Goal: Task Accomplishment & Management: Manage account settings

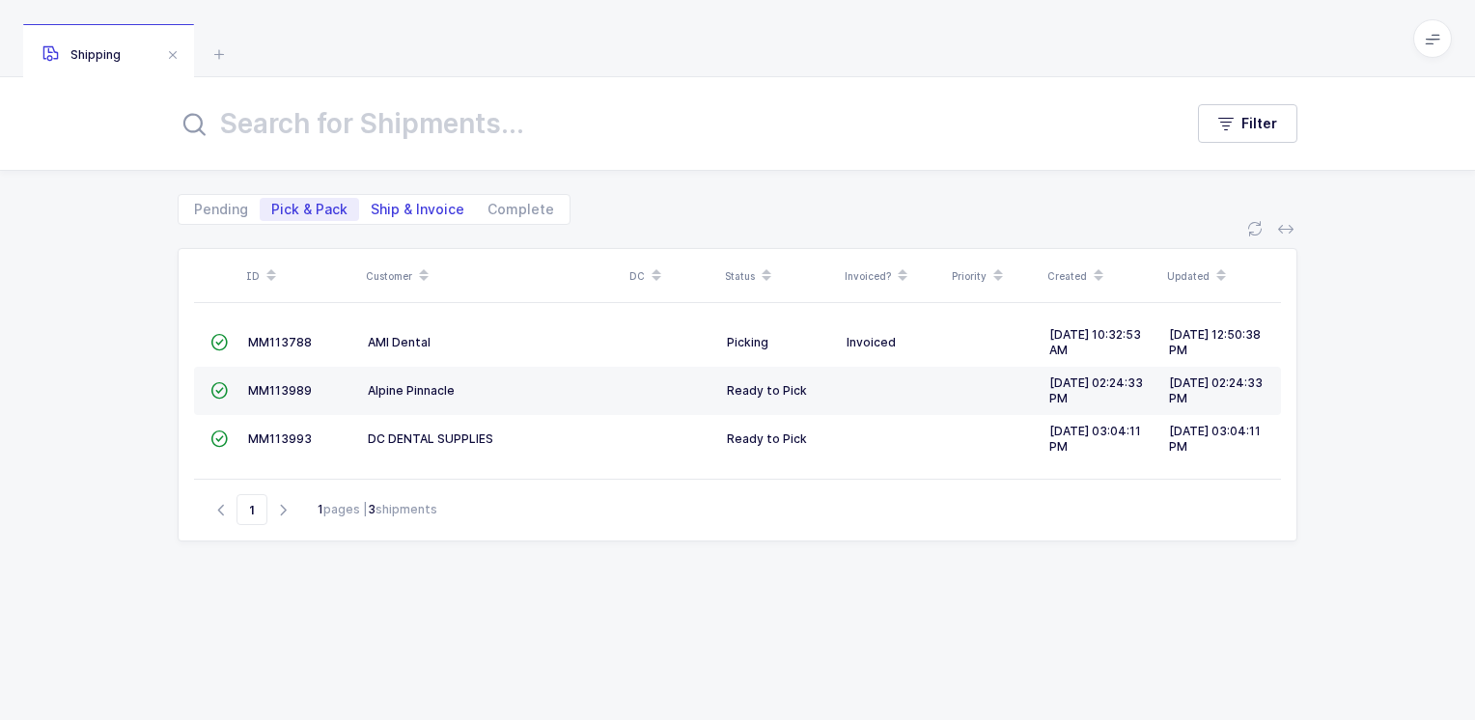
click at [431, 207] on span "Ship & Invoice" at bounding box center [418, 210] width 94 height 14
click at [372, 207] on input "Ship & Invoice" at bounding box center [365, 204] width 13 height 13
radio input "true"
click at [306, 207] on span "Pick & Pack" at bounding box center [309, 210] width 76 height 14
click at [272, 207] on input "Pick & Pack" at bounding box center [266, 204] width 13 height 13
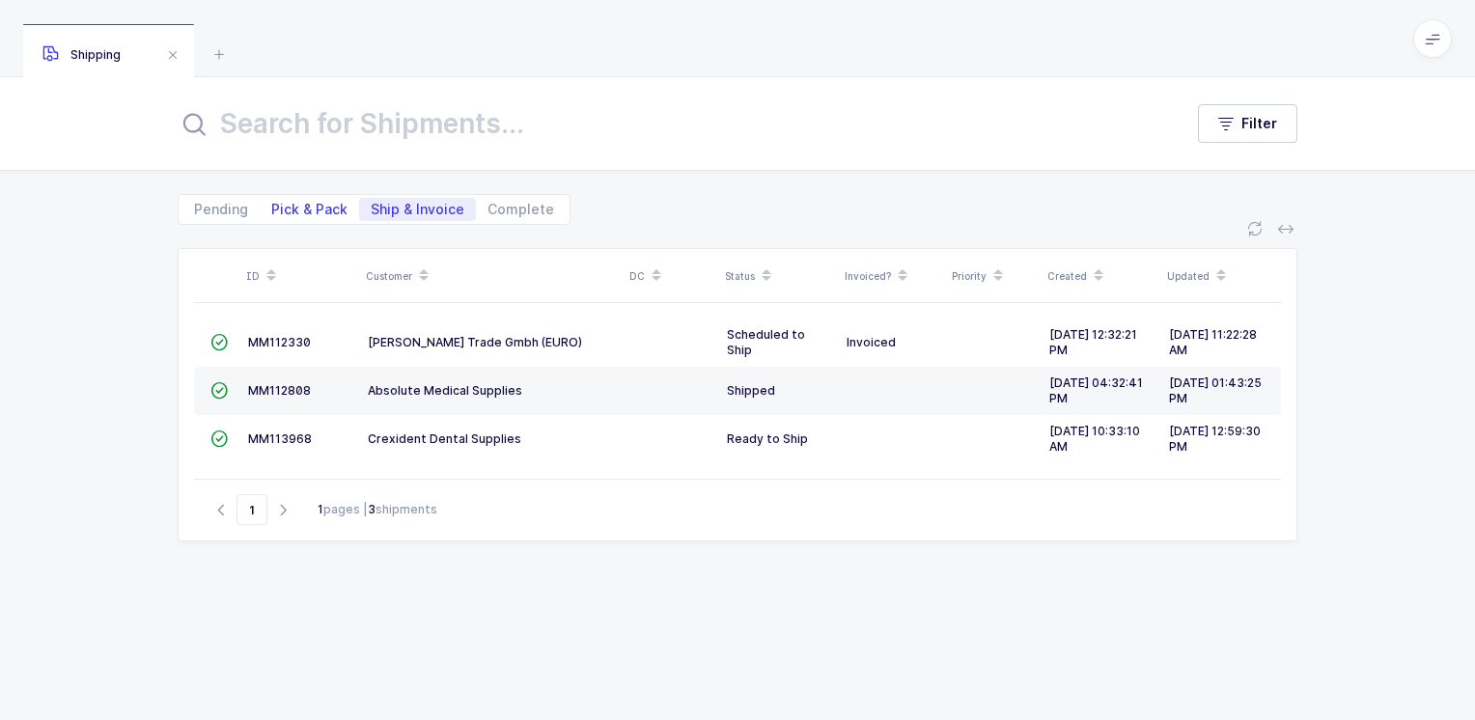
radio input "true"
click at [421, 209] on span "Ship & Invoice" at bounding box center [418, 210] width 94 height 14
click at [372, 209] on input "Ship & Invoice" at bounding box center [365, 204] width 13 height 13
radio input "true"
radio input "false"
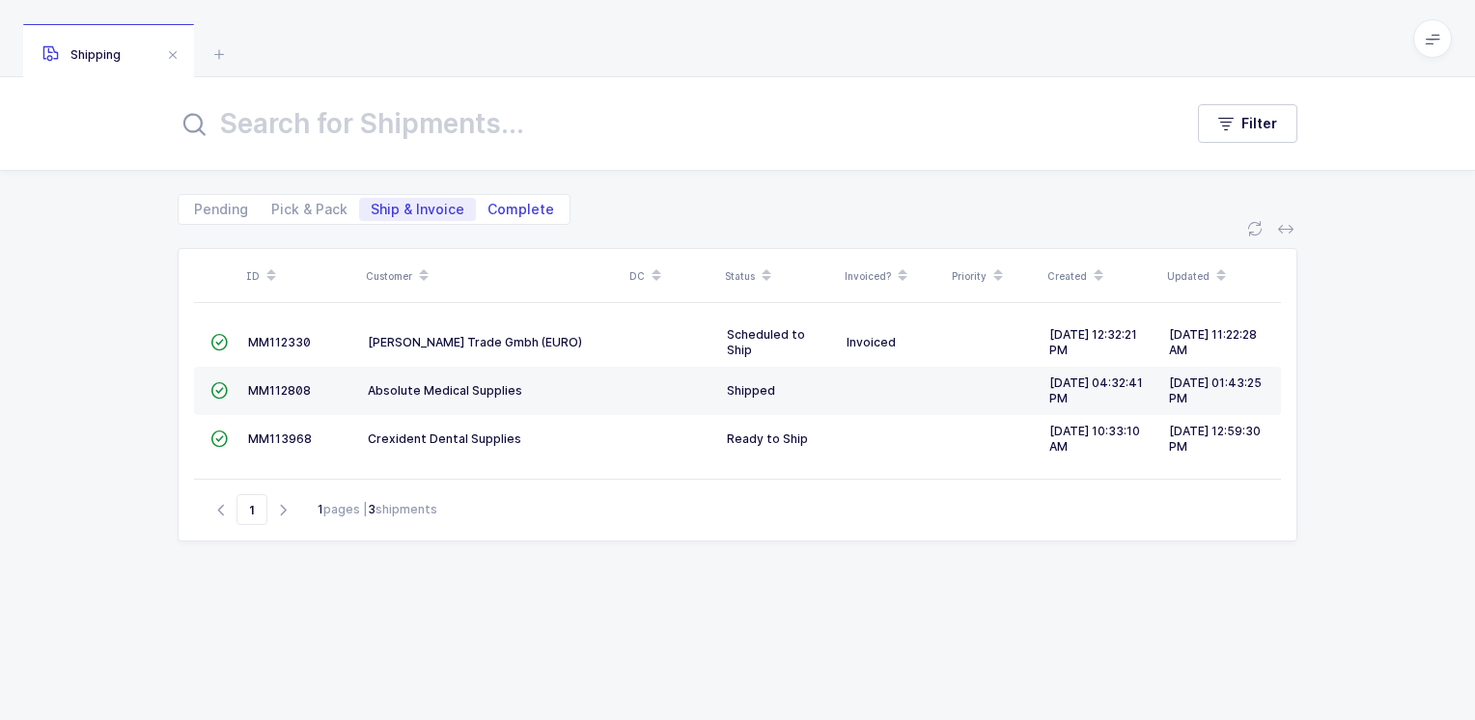
click at [533, 208] on span "Complete" at bounding box center [520, 210] width 67 height 14
click at [488, 208] on input "Complete" at bounding box center [482, 204] width 13 height 13
radio input "true"
radio input "false"
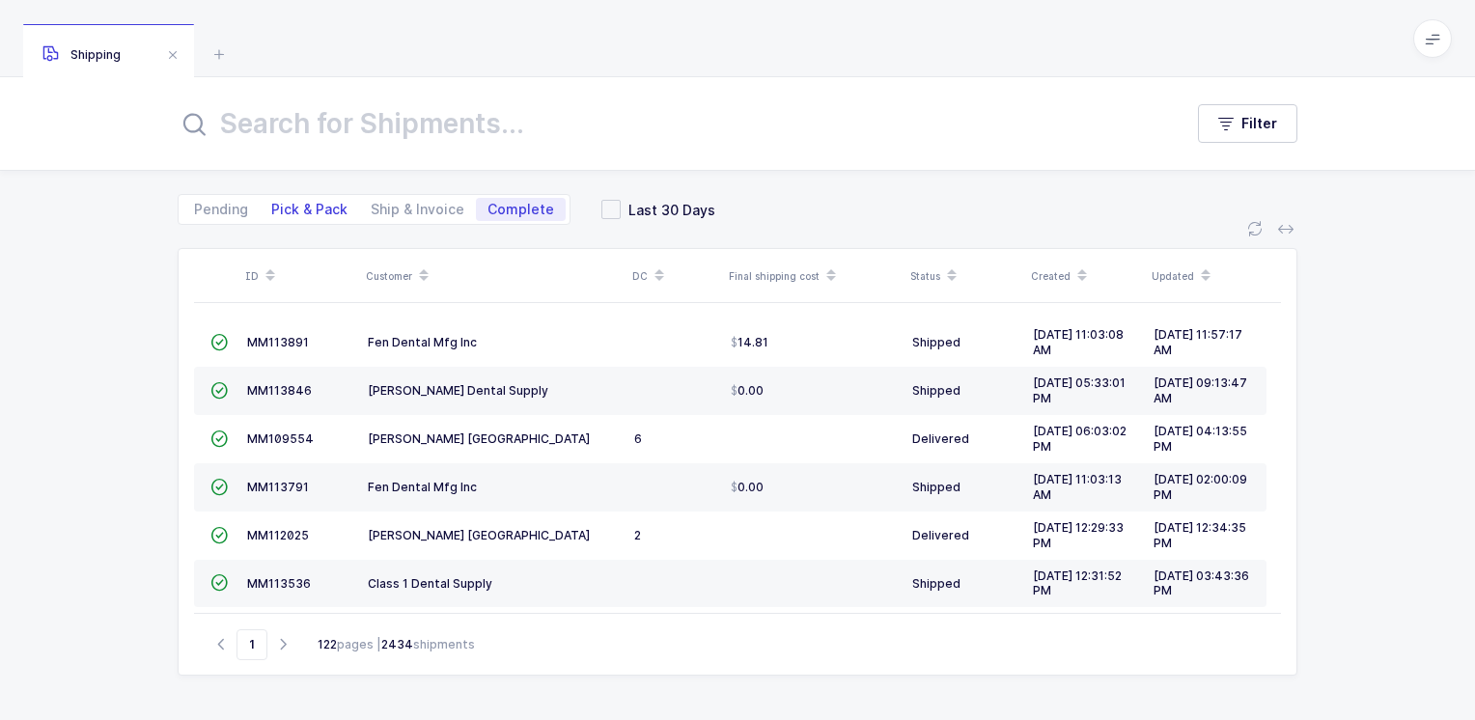
click at [317, 205] on span "Pick & Pack" at bounding box center [309, 210] width 76 height 14
click at [272, 205] on input "Pick & Pack" at bounding box center [266, 204] width 13 height 13
radio input "true"
radio input "false"
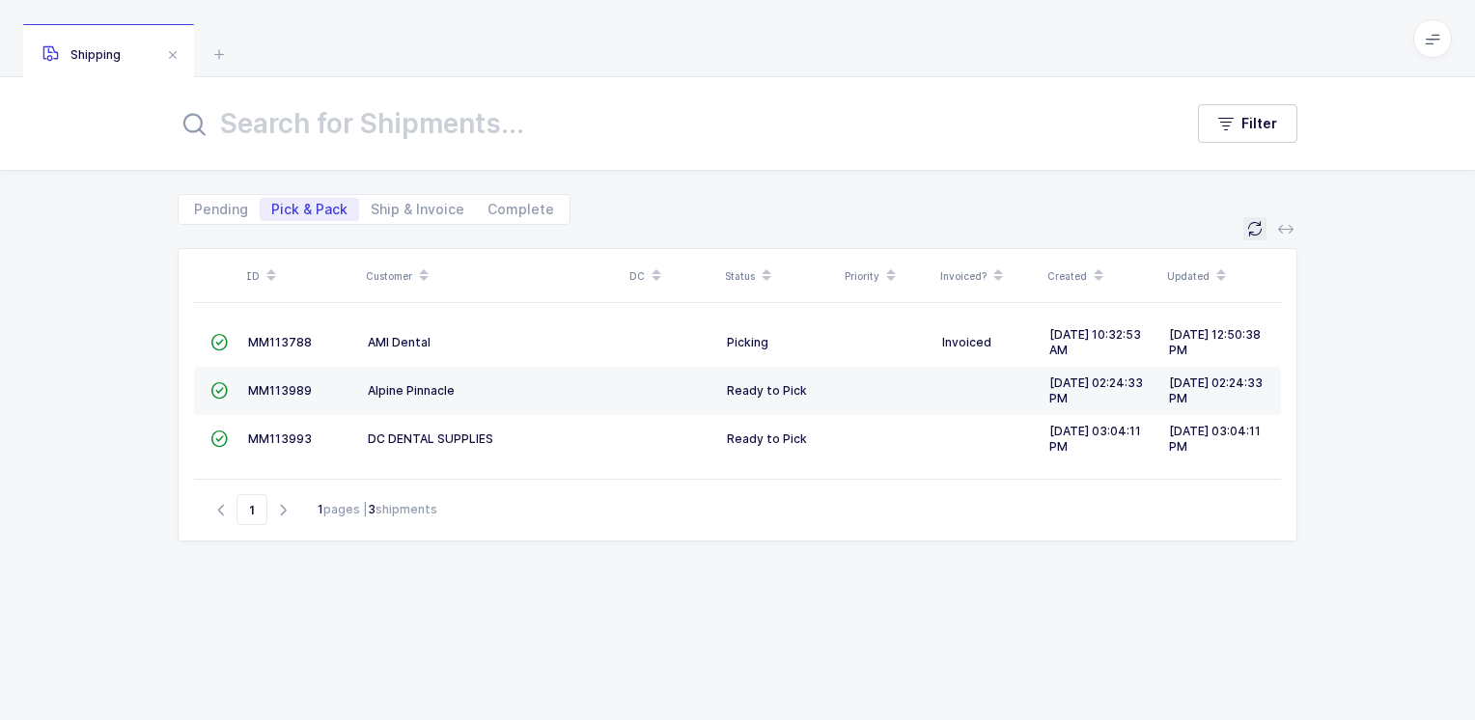
click at [1251, 226] on icon at bounding box center [1254, 228] width 15 height 15
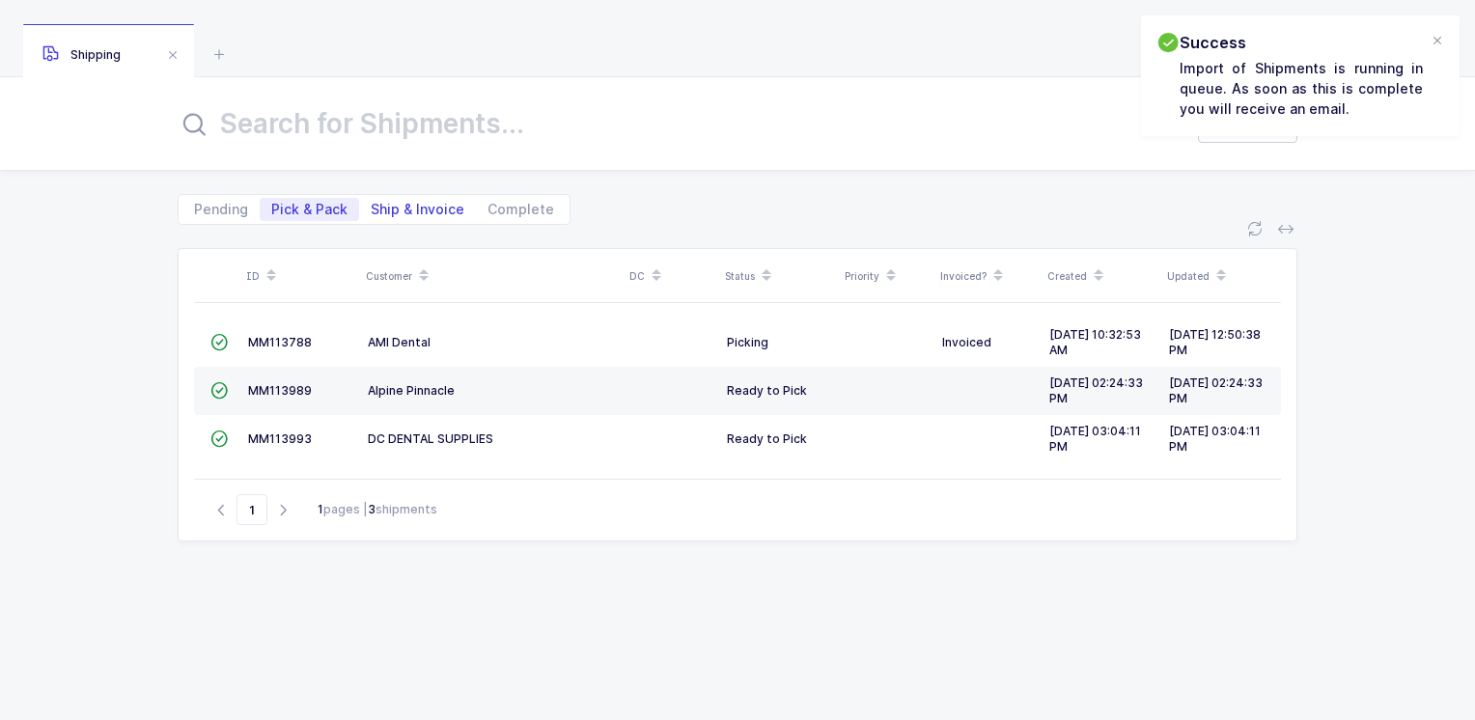
click at [426, 210] on span "Ship & Invoice" at bounding box center [418, 210] width 94 height 14
click at [372, 210] on input "Ship & Invoice" at bounding box center [365, 204] width 13 height 13
radio input "true"
radio input "false"
